Goal: Information Seeking & Learning: Learn about a topic

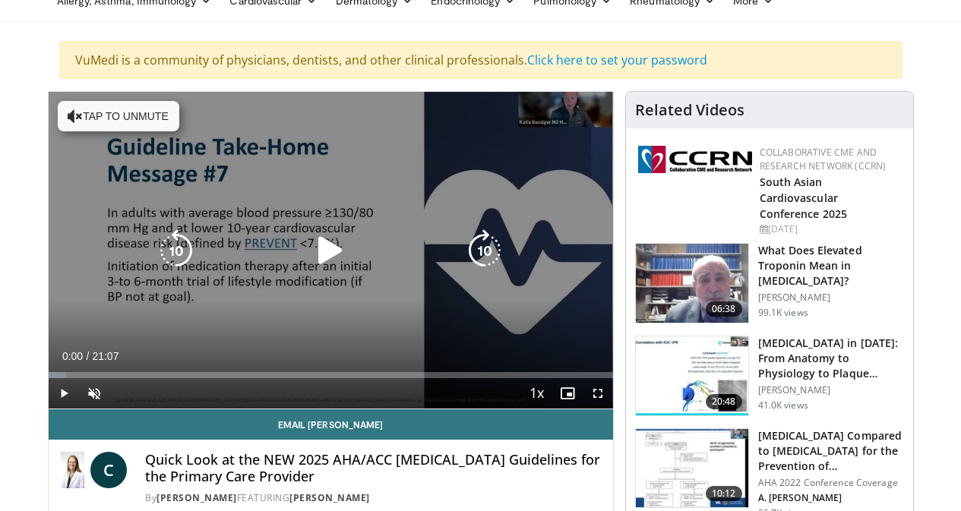
drag, startPoint x: 548, startPoint y: 363, endPoint x: 401, endPoint y: 353, distance: 147.7
click at [407, 351] on div "10 seconds Tap to unmute" at bounding box center [331, 250] width 565 height 317
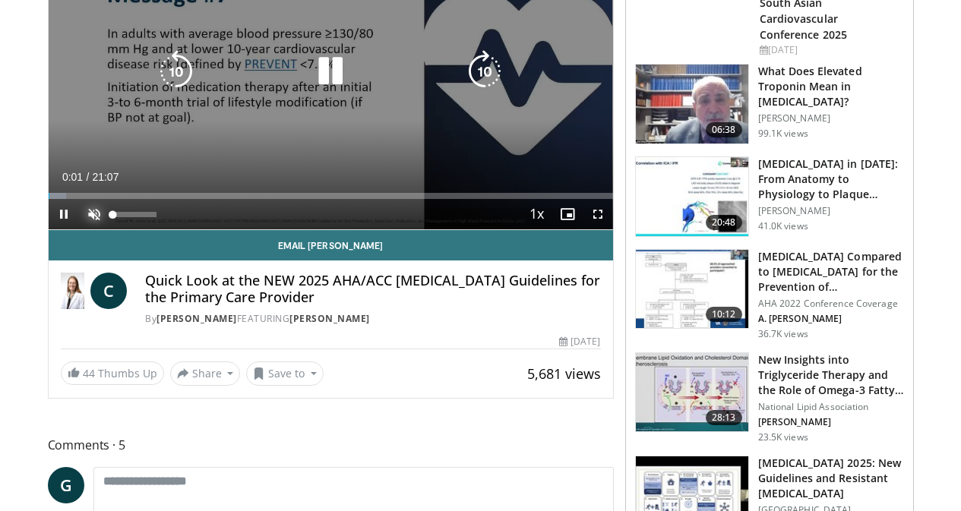
click at [79, 230] on span "Video Player" at bounding box center [94, 214] width 30 height 30
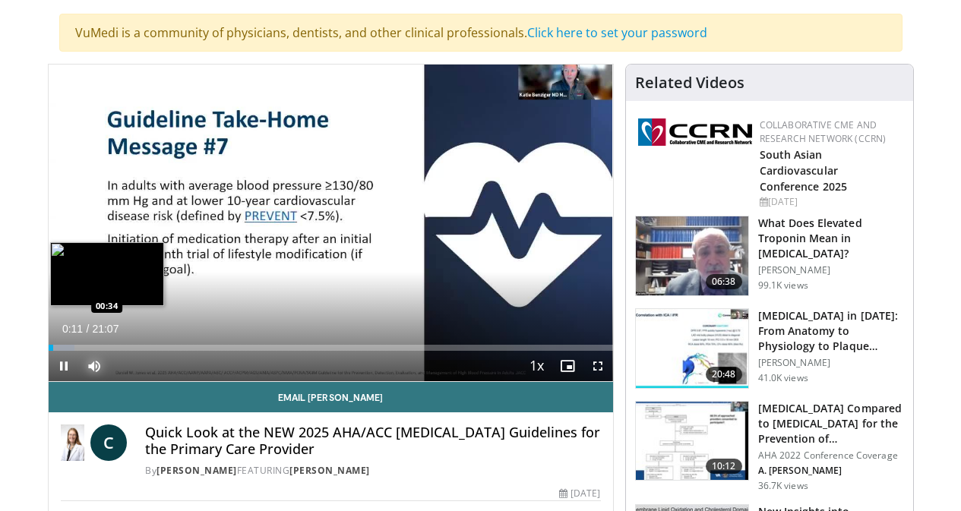
click at [49, 351] on div "Loaded : 4.69% 00:11 00:34" at bounding box center [331, 344] width 565 height 14
click at [49, 351] on div "Loaded : 7.89% 01:05 01:04" at bounding box center [331, 344] width 565 height 14
click at [72, 351] on div "Loaded : 9.39% 01:06 02:08" at bounding box center [331, 344] width 565 height 14
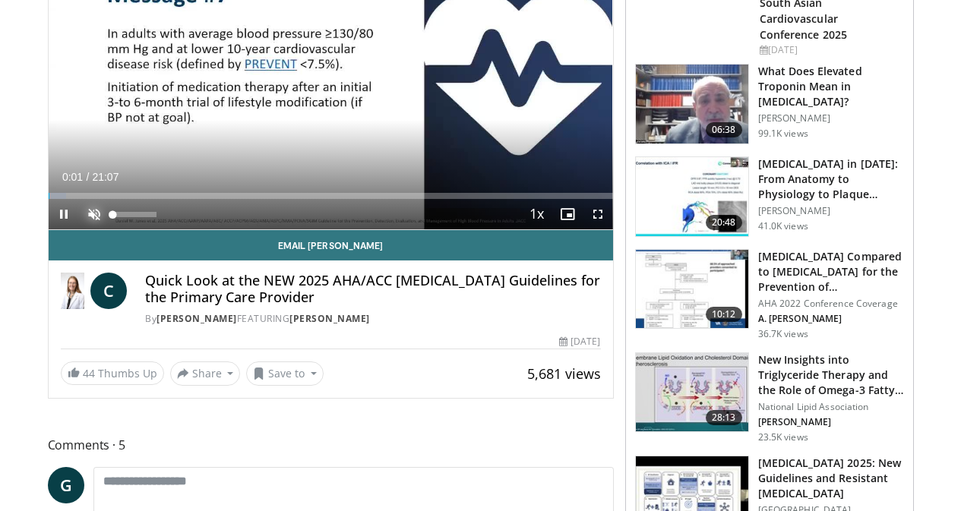
click at [79, 230] on span "Video Player" at bounding box center [94, 214] width 30 height 30
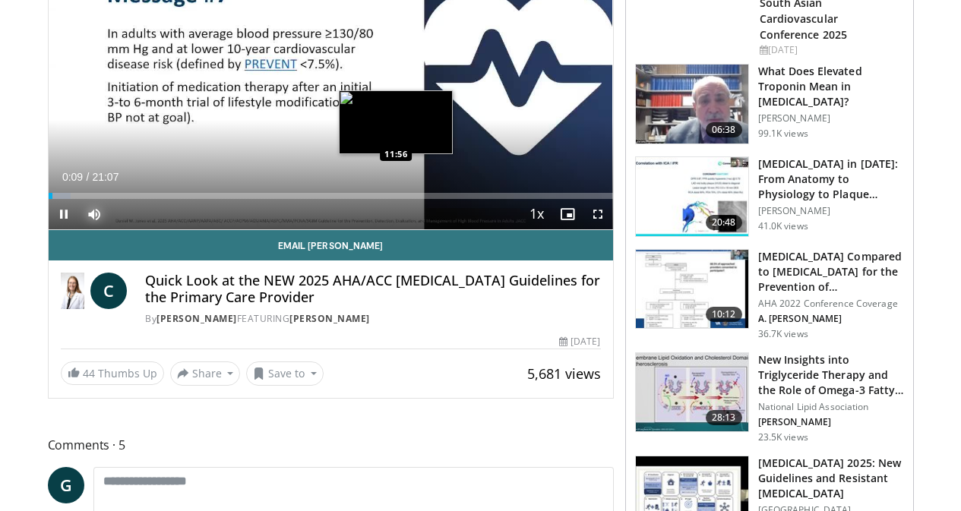
click at [141, 199] on div "Loaded : 3.91% 00:09 11:56" at bounding box center [331, 192] width 565 height 14
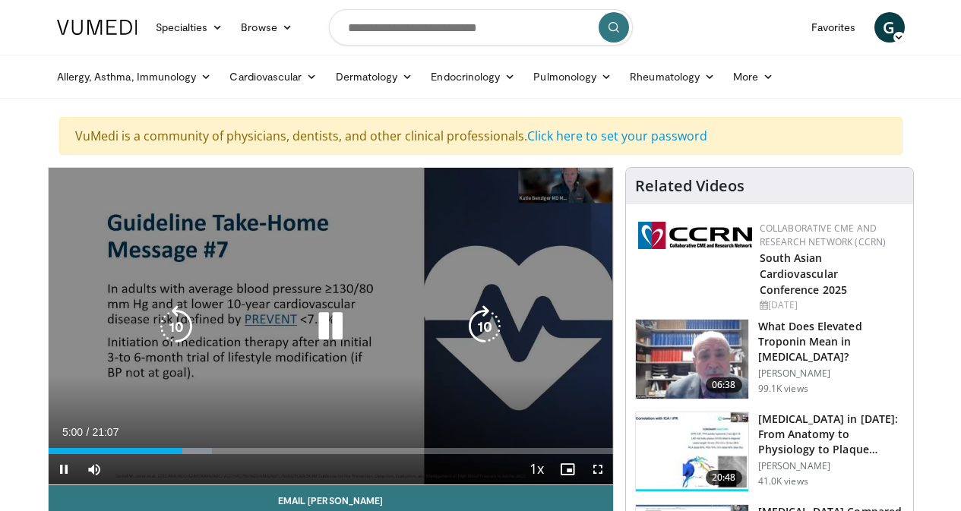
click at [324, 334] on icon "Video Player" at bounding box center [330, 327] width 43 height 43
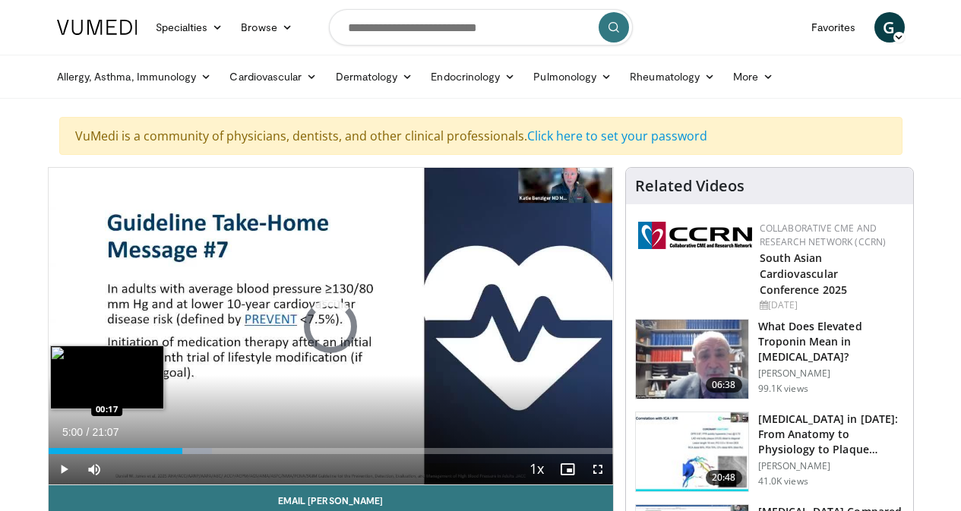
click at [49, 454] on div "Loaded : 28.96% 05:00 00:17" at bounding box center [331, 447] width 565 height 14
click at [49, 454] on div "00:15" at bounding box center [52, 451] width 7 height 6
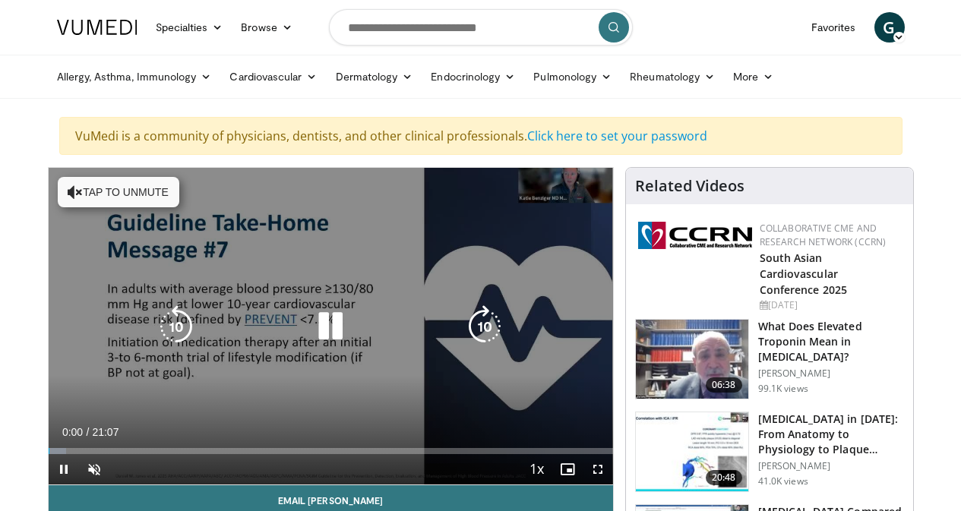
click at [68, 189] on button "Tap to unmute" at bounding box center [119, 192] width 122 height 30
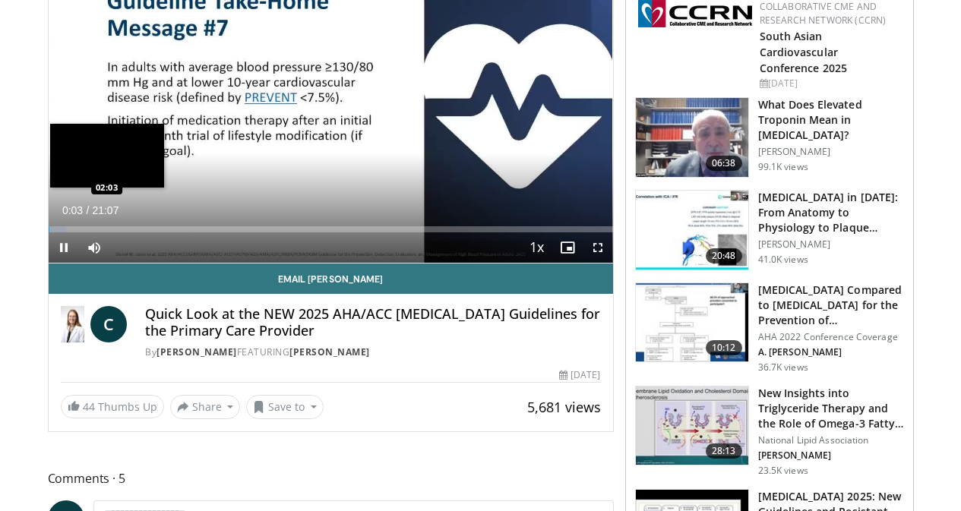
scroll to position [228, 0]
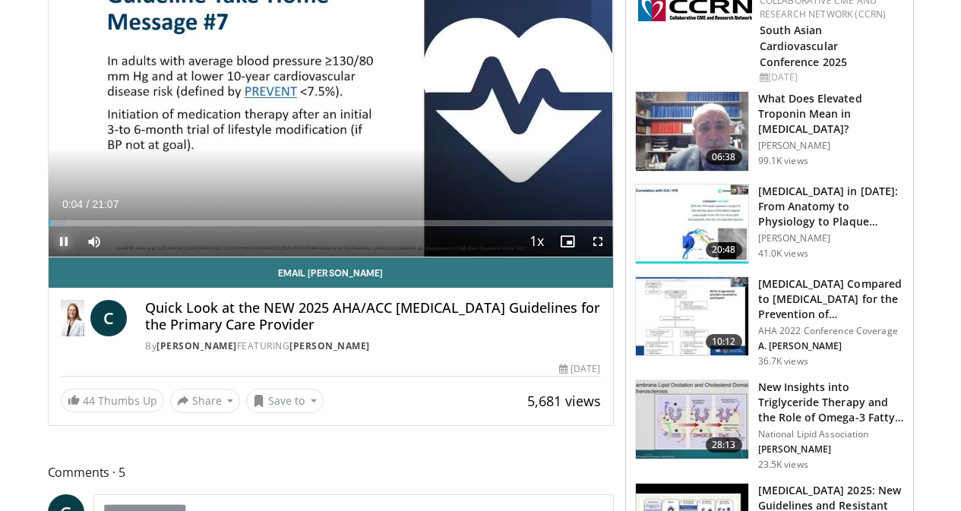
click at [49, 257] on span "Video Player" at bounding box center [64, 241] width 30 height 30
